Goal: Task Accomplishment & Management: Manage account settings

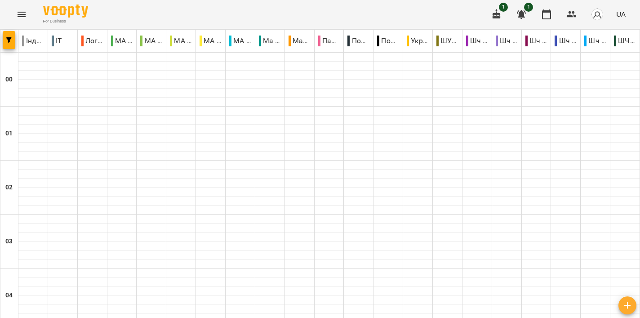
scroll to position [984, 0]
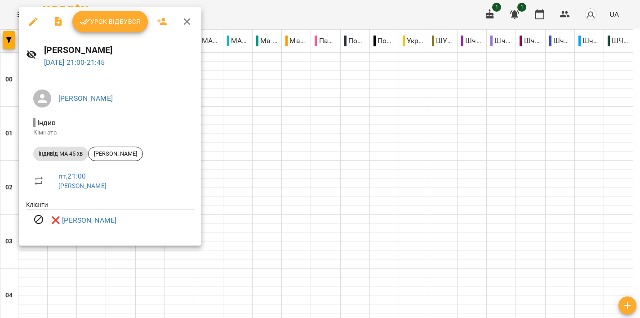
click at [242, 173] on div at bounding box center [320, 159] width 640 height 318
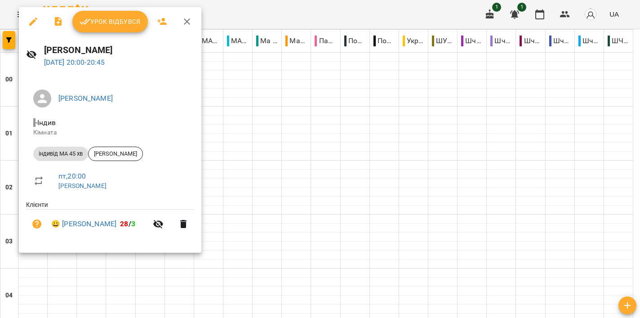
click at [323, 161] on div at bounding box center [320, 159] width 640 height 318
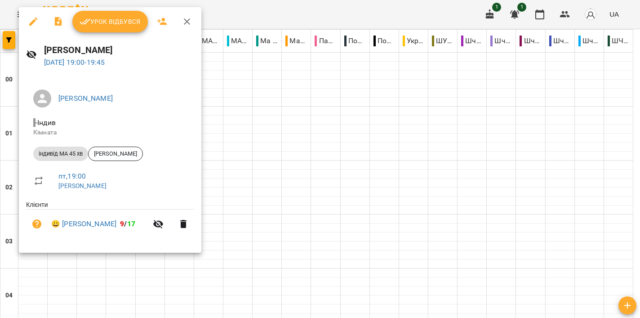
click at [310, 120] on div at bounding box center [320, 159] width 640 height 318
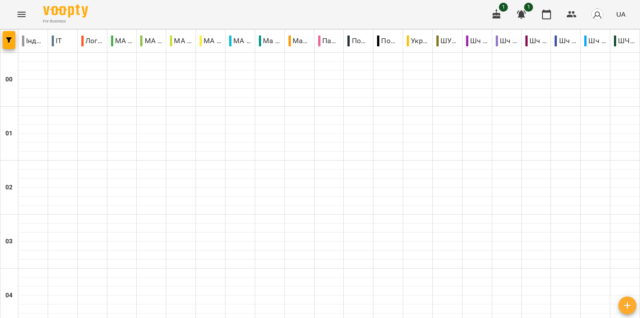
scroll to position [809, 0]
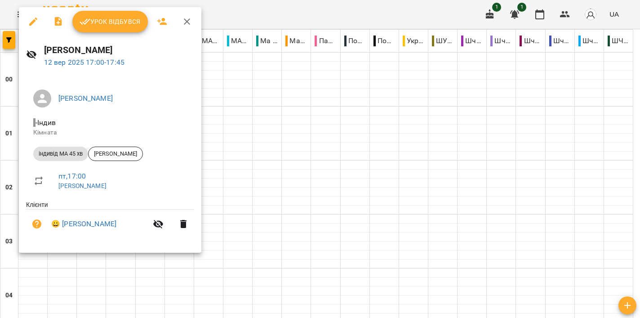
click at [276, 148] on div at bounding box center [320, 159] width 640 height 318
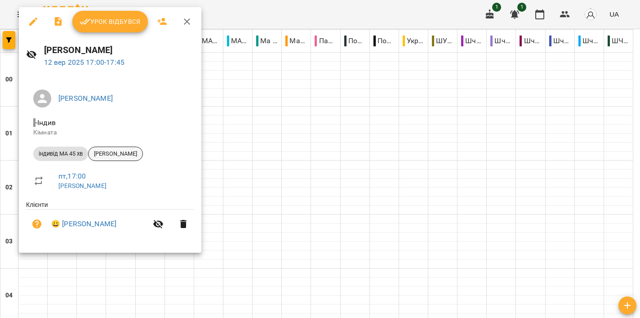
click at [124, 153] on span "[PERSON_NAME]" at bounding box center [116, 154] width 54 height 8
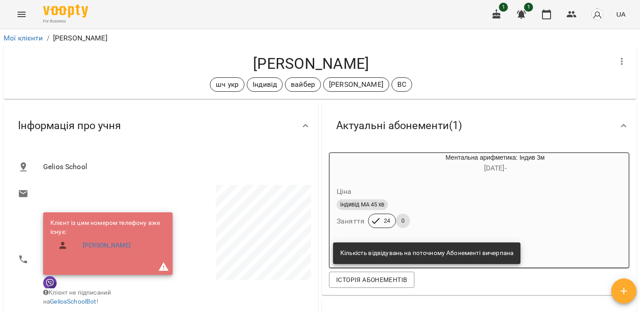
click at [21, 13] on icon "Menu" at bounding box center [21, 14] width 11 height 11
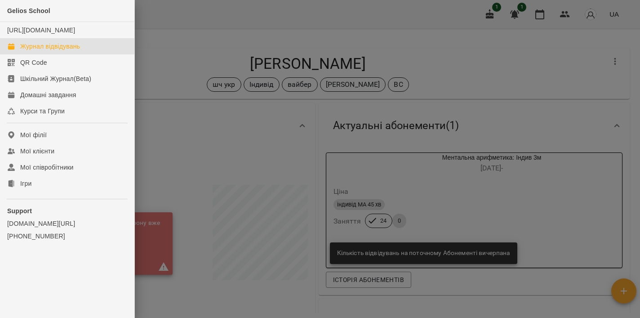
click at [54, 51] on div "Журнал відвідувань" at bounding box center [50, 46] width 60 height 9
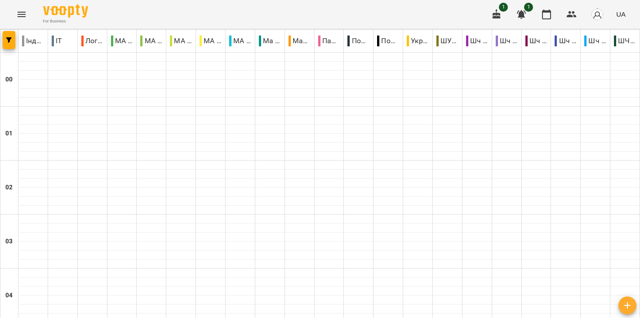
scroll to position [1000, 0]
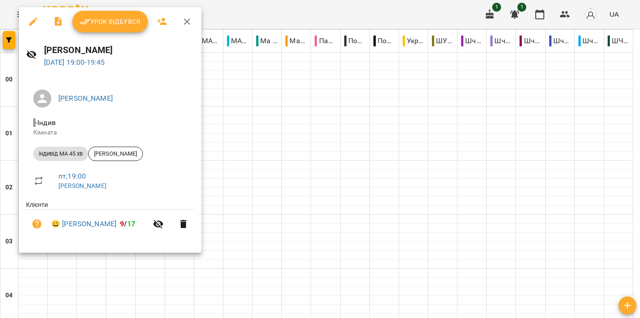
click at [356, 93] on div at bounding box center [320, 159] width 640 height 318
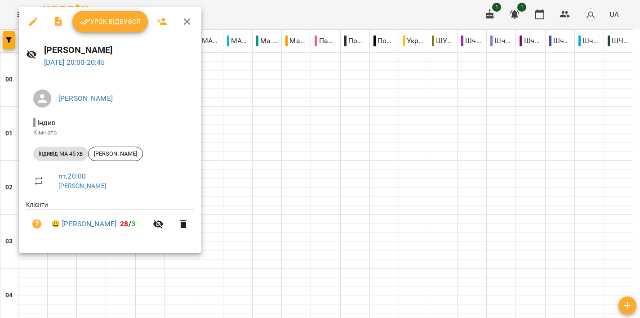
click at [322, 101] on div at bounding box center [320, 159] width 640 height 318
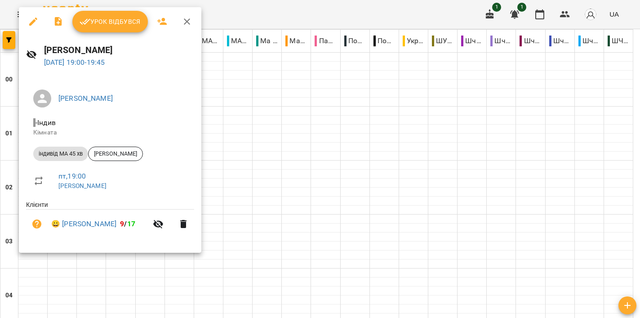
click at [362, 86] on div at bounding box center [320, 159] width 640 height 318
